Goal: Check status: Check status

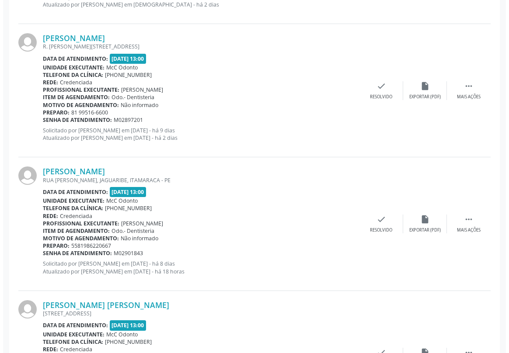
scroll to position [517, 0]
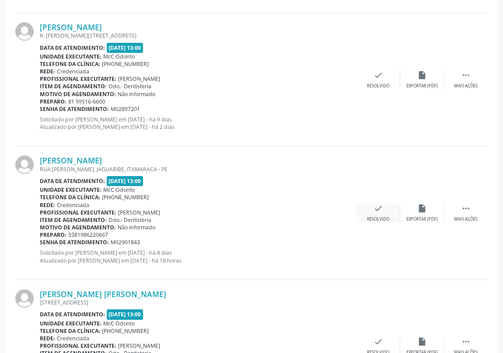
click at [380, 209] on icon "check" at bounding box center [379, 209] width 10 height 10
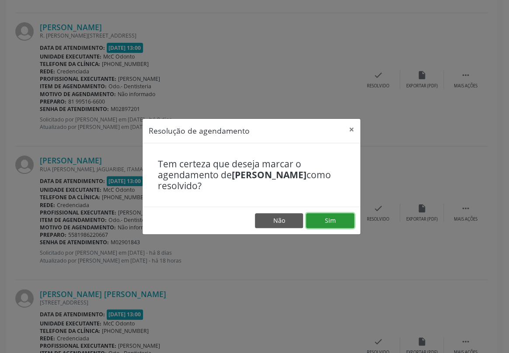
click at [338, 221] on button "Sim" at bounding box center [330, 220] width 48 height 15
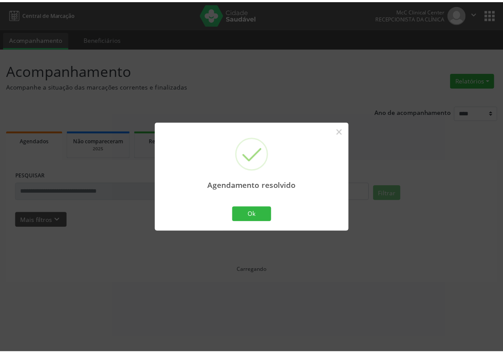
scroll to position [0, 0]
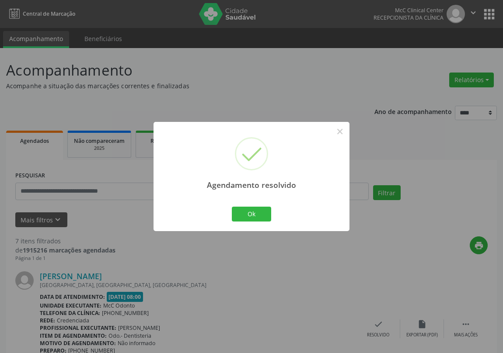
click at [252, 206] on div "Ok Cancel" at bounding box center [251, 214] width 43 height 18
click at [249, 210] on button "Ok" at bounding box center [251, 214] width 39 height 15
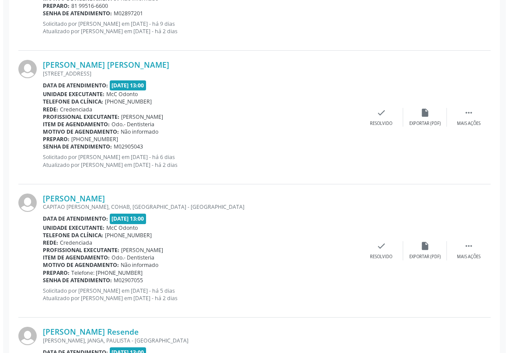
scroll to position [636, 0]
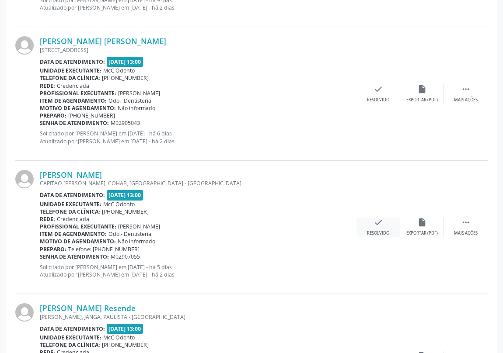
click at [376, 219] on icon "check" at bounding box center [379, 223] width 10 height 10
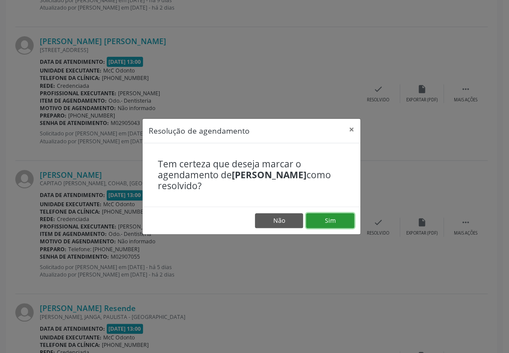
click at [338, 217] on button "Sim" at bounding box center [330, 220] width 48 height 15
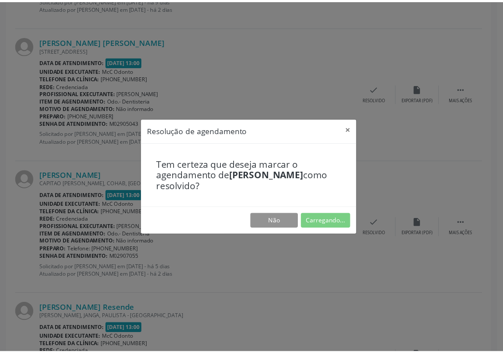
scroll to position [0, 0]
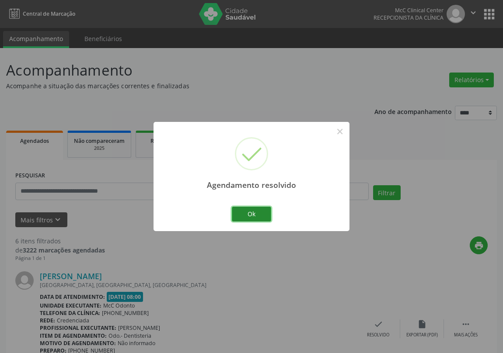
click at [254, 212] on button "Ok" at bounding box center [251, 214] width 39 height 15
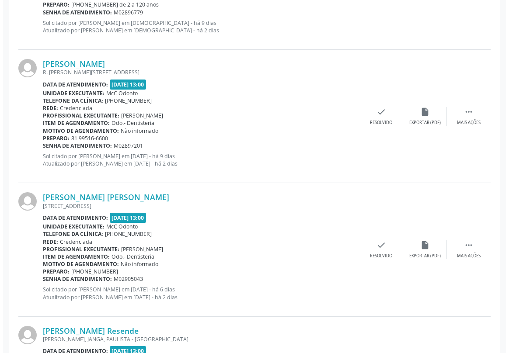
scroll to position [517, 0]
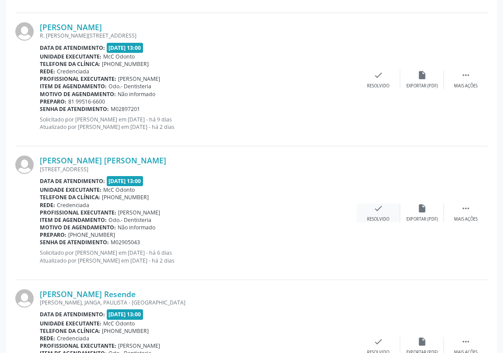
click at [378, 208] on icon "check" at bounding box center [379, 209] width 10 height 10
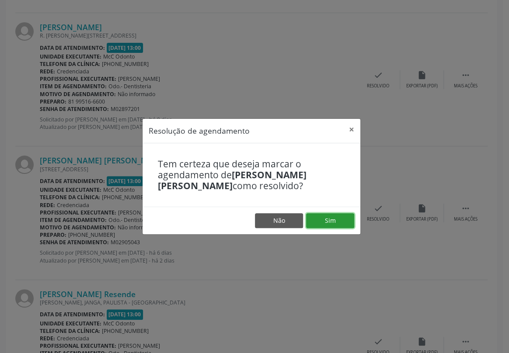
click at [339, 220] on button "Sim" at bounding box center [330, 220] width 48 height 15
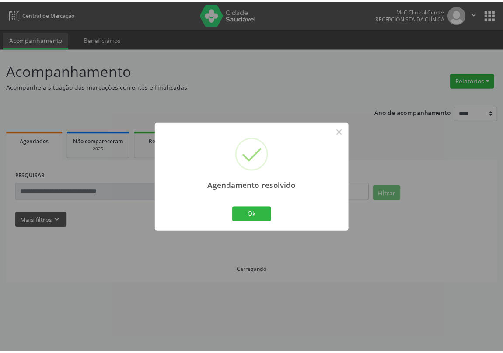
scroll to position [0, 0]
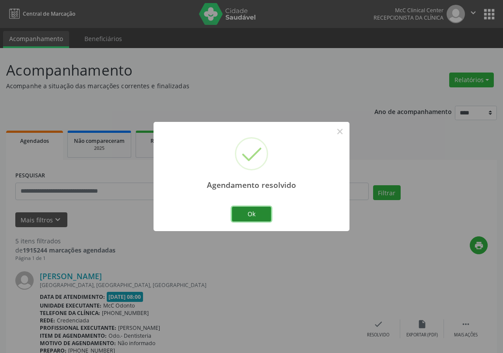
click at [259, 209] on button "Ok" at bounding box center [251, 214] width 39 height 15
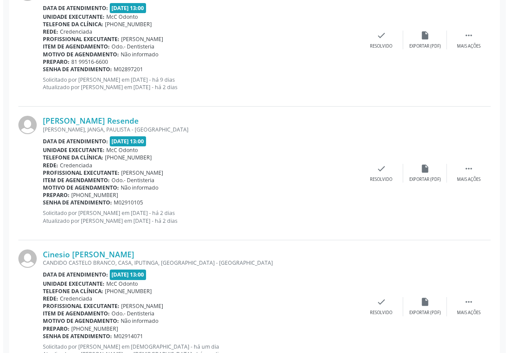
scroll to position [590, 0]
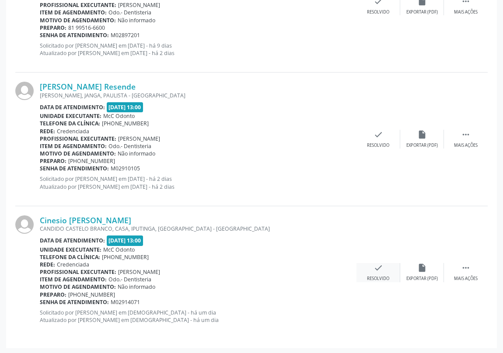
click at [379, 269] on icon "check" at bounding box center [379, 268] width 10 height 10
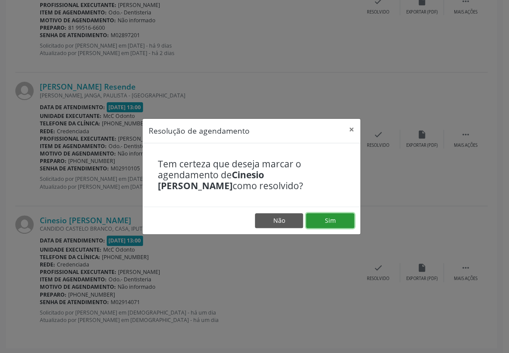
click at [324, 215] on button "Sim" at bounding box center [330, 220] width 48 height 15
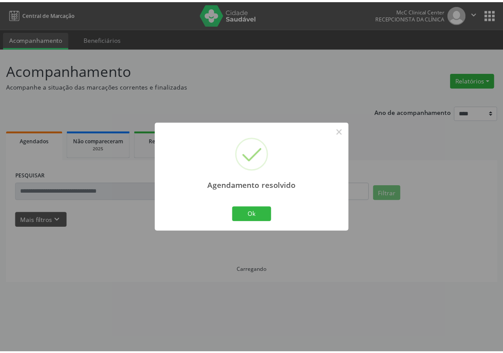
scroll to position [0, 0]
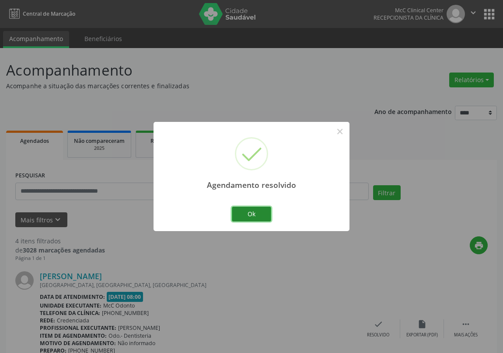
click at [255, 214] on button "Ok" at bounding box center [251, 214] width 39 height 15
